Goal: Task Accomplishment & Management: Complete application form

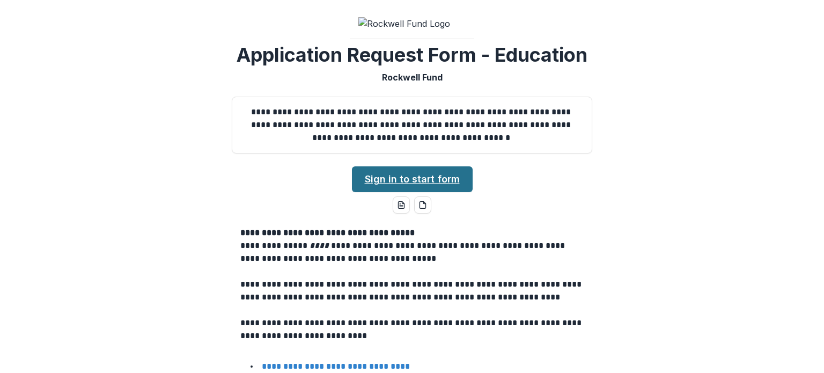
click at [388, 174] on link "Sign in to start form" at bounding box center [412, 179] width 121 height 26
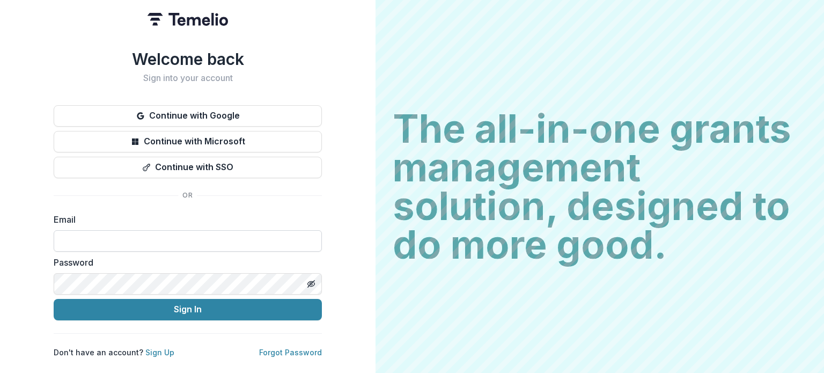
click at [199, 230] on input at bounding box center [188, 240] width 268 height 21
type input "**********"
click at [310, 279] on icon "Toggle password visibility" at bounding box center [311, 283] width 9 height 9
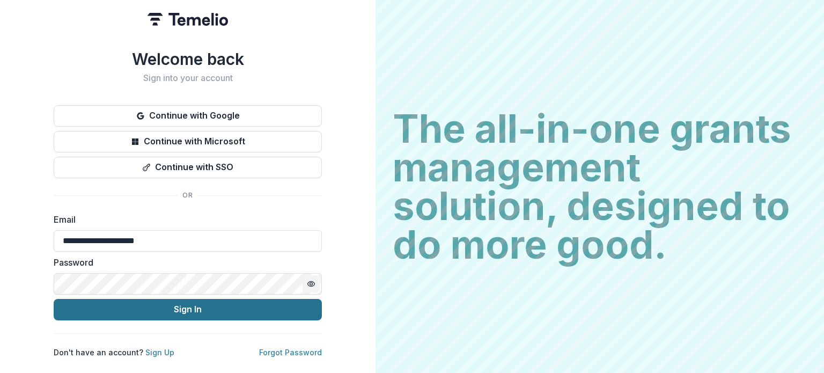
click at [202, 306] on button "Sign In" at bounding box center [188, 309] width 268 height 21
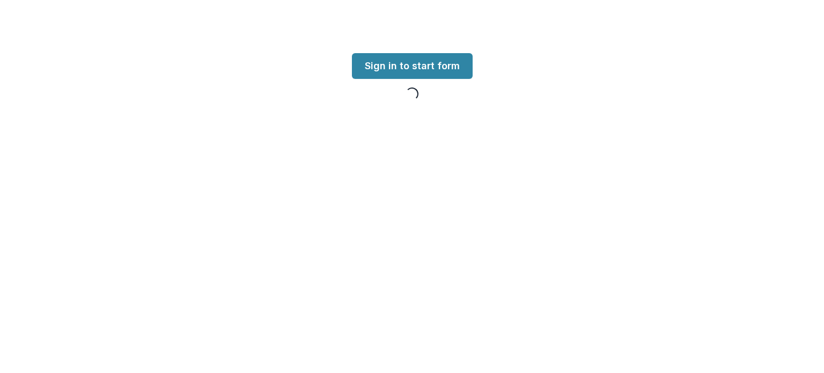
click at [202, 306] on div "Loading... Loading... Sign in to start form Loading..." at bounding box center [412, 186] width 824 height 373
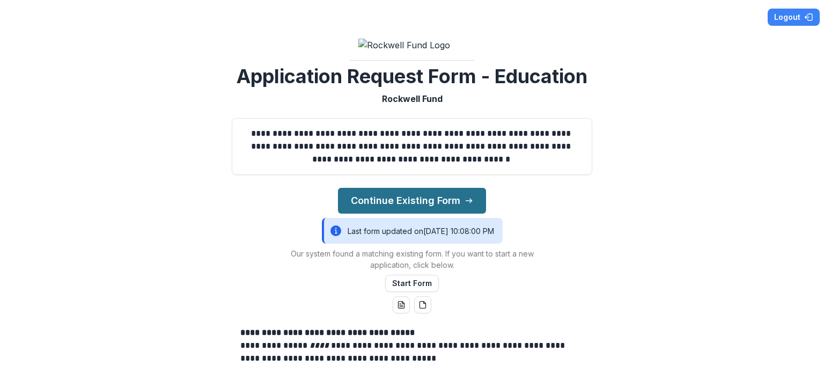
click at [366, 198] on button "Continue Existing Form" at bounding box center [412, 201] width 148 height 26
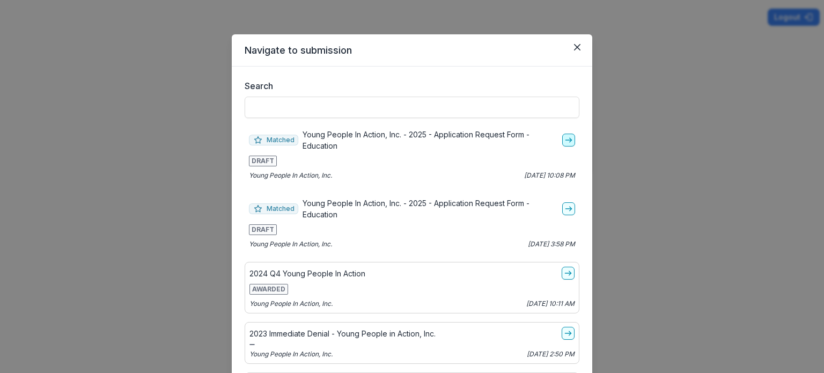
click at [564, 139] on icon "go-to" at bounding box center [568, 140] width 9 height 9
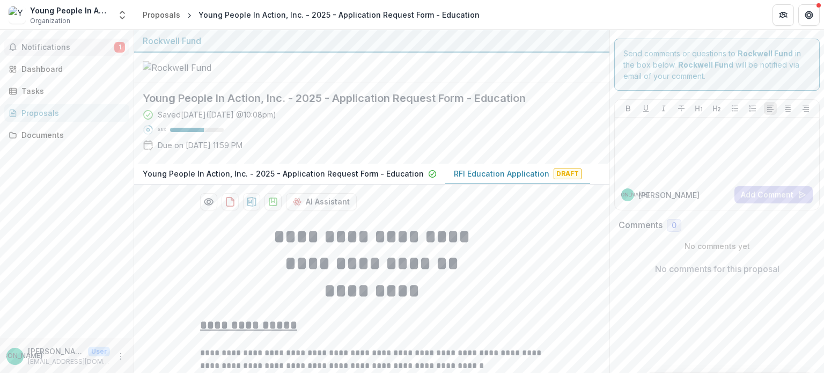
click at [57, 50] on span "Notifications" at bounding box center [67, 47] width 93 height 9
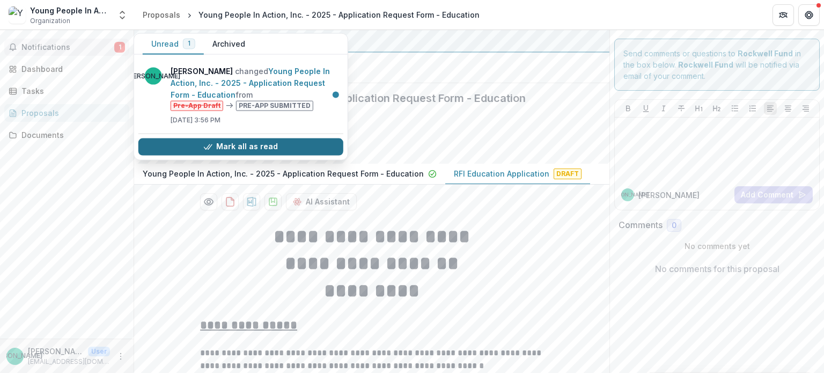
click at [191, 147] on button "Mark all as read" at bounding box center [240, 146] width 205 height 17
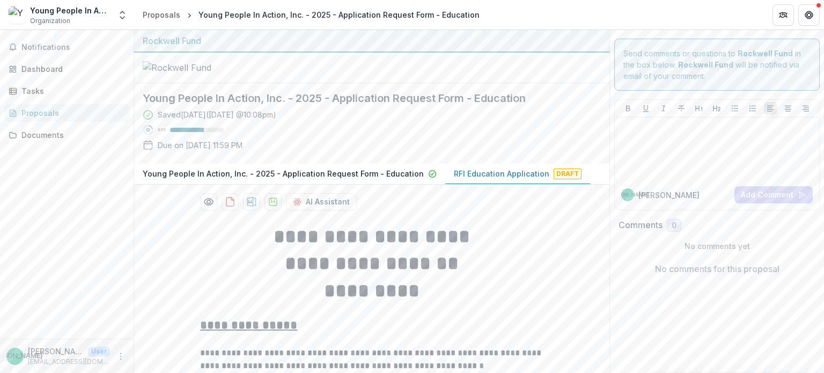
click at [495, 170] on p "RFI Education Application" at bounding box center [501, 173] width 95 height 11
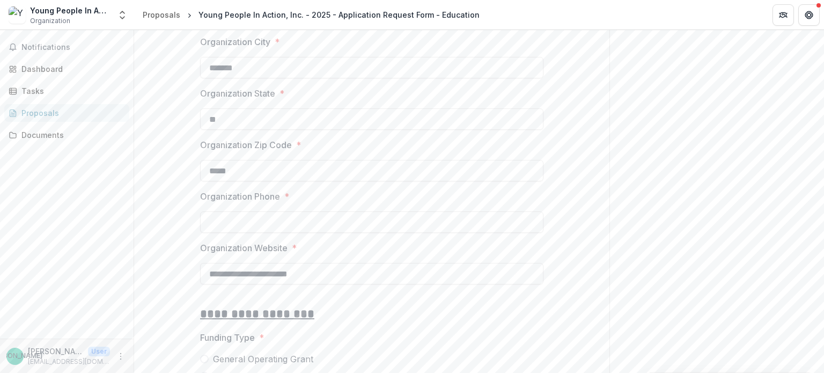
scroll to position [1280, 0]
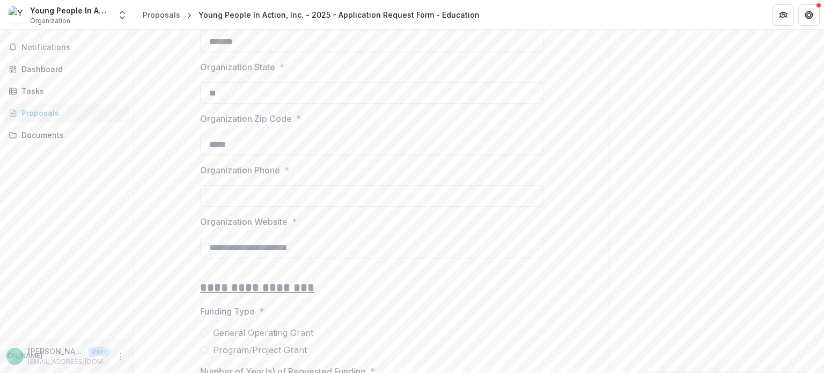
click at [252, 190] on input "Organization Phone *" at bounding box center [371, 195] width 343 height 21
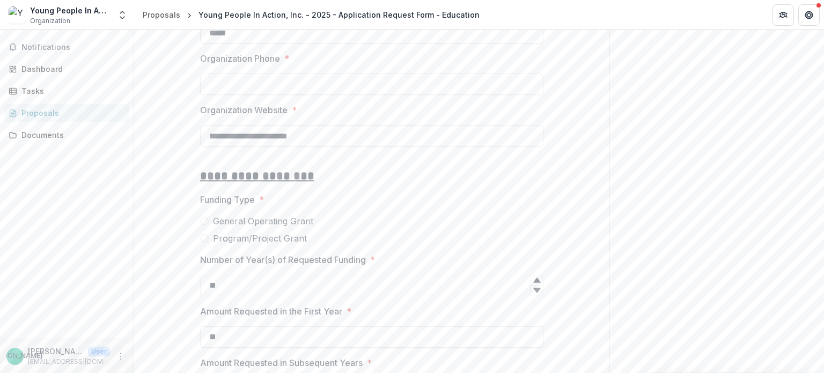
scroll to position [1374, 0]
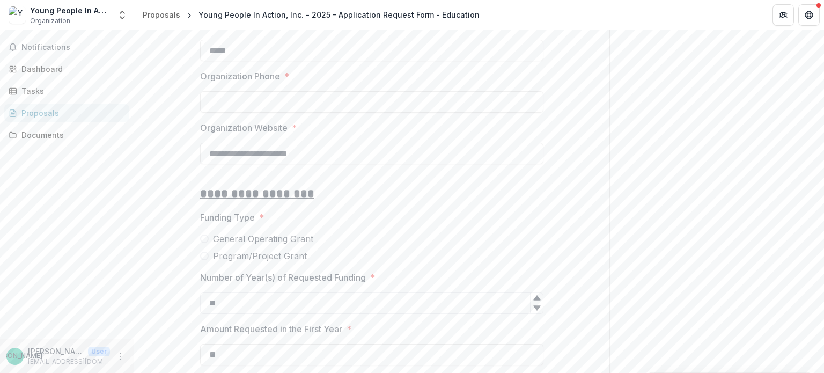
click at [268, 92] on input "Organization Phone *" at bounding box center [371, 101] width 343 height 21
paste input "**********"
type input "**********"
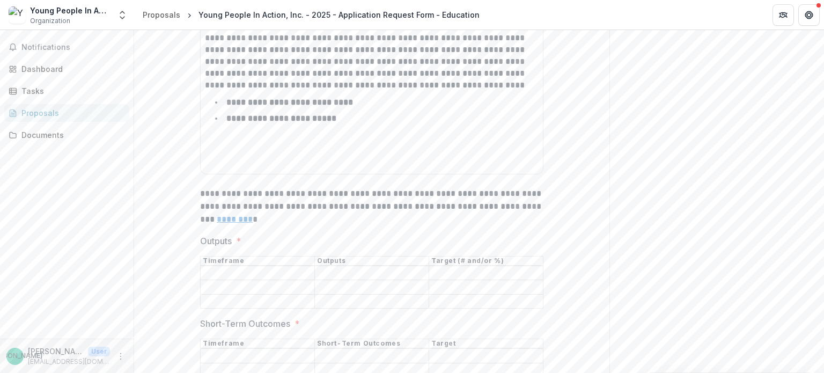
scroll to position [3238, 0]
